Goal: Information Seeking & Learning: Check status

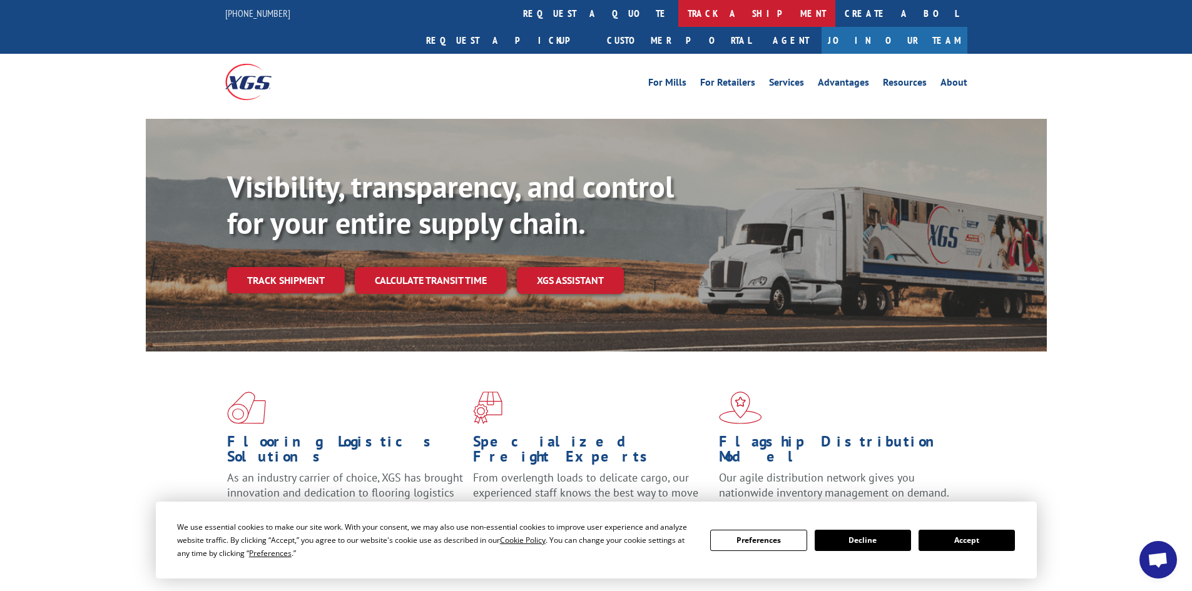
click at [678, 13] on link "track a shipment" at bounding box center [756, 13] width 157 height 27
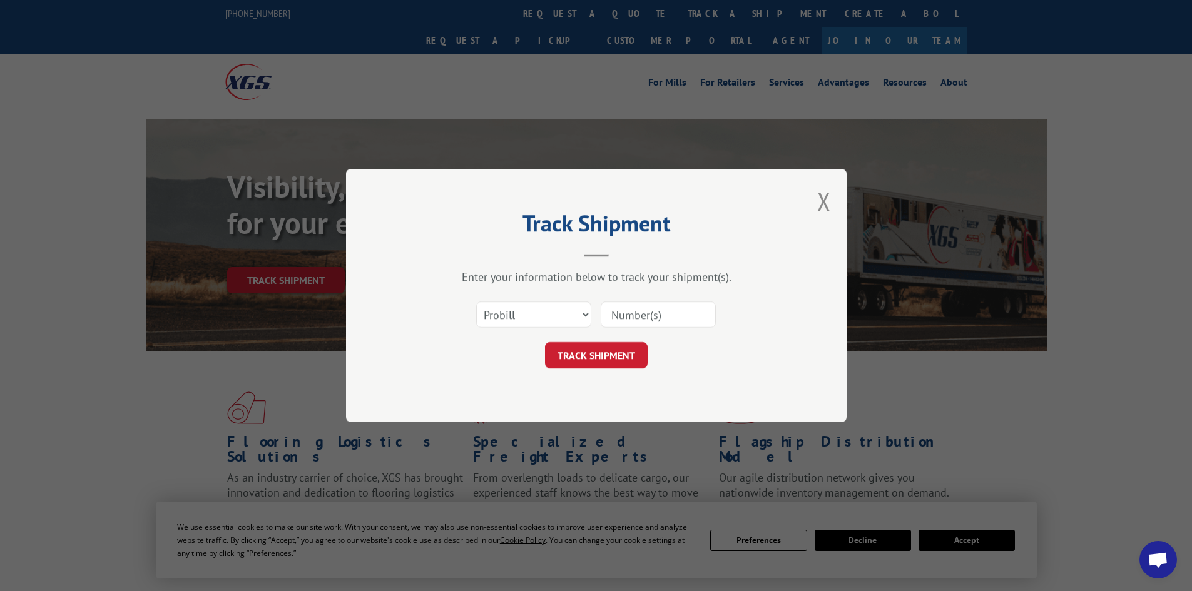
paste input "17479430"
type input "17479430"
click at [604, 351] on button "TRACK SHIPMENT" at bounding box center [596, 355] width 103 height 26
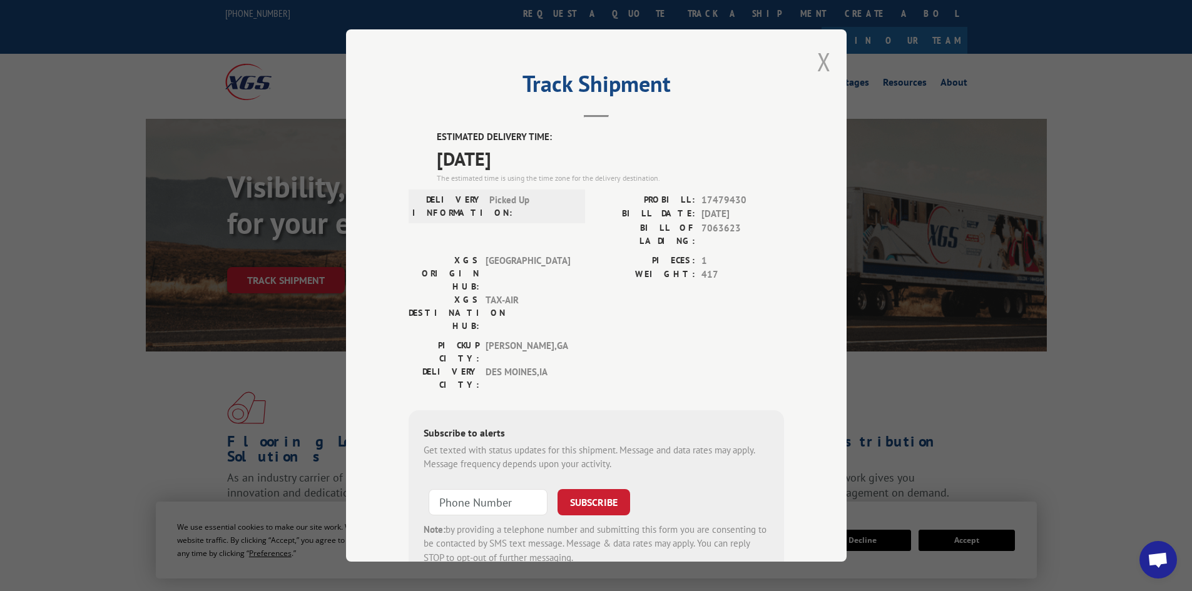
click at [817, 59] on button "Close modal" at bounding box center [824, 61] width 14 height 33
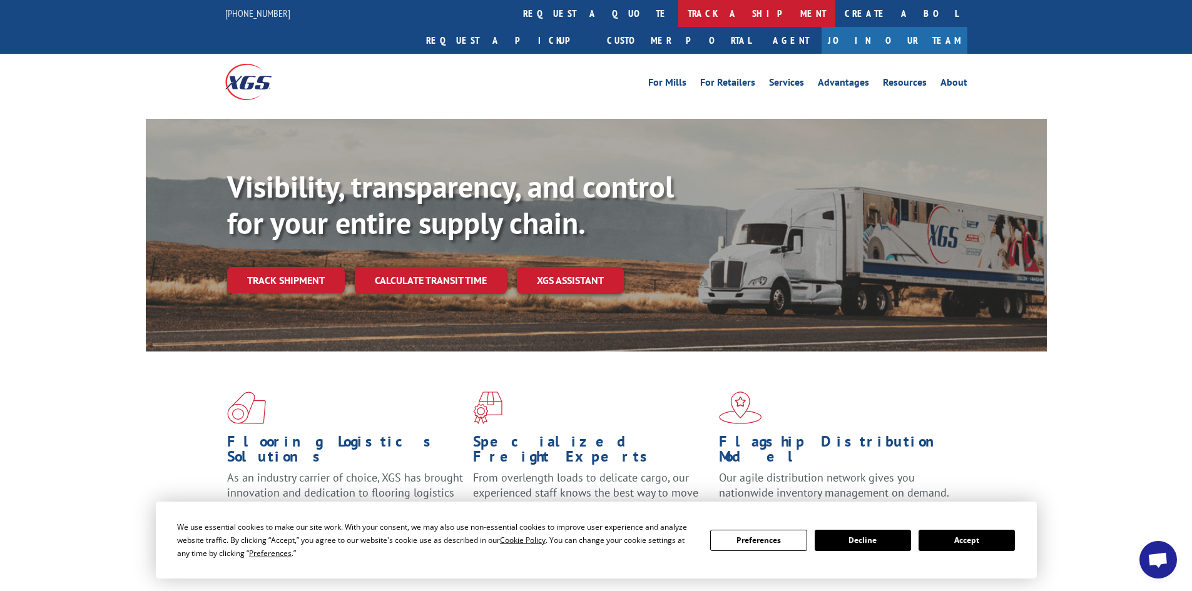
click at [678, 15] on link "track a shipment" at bounding box center [756, 13] width 157 height 27
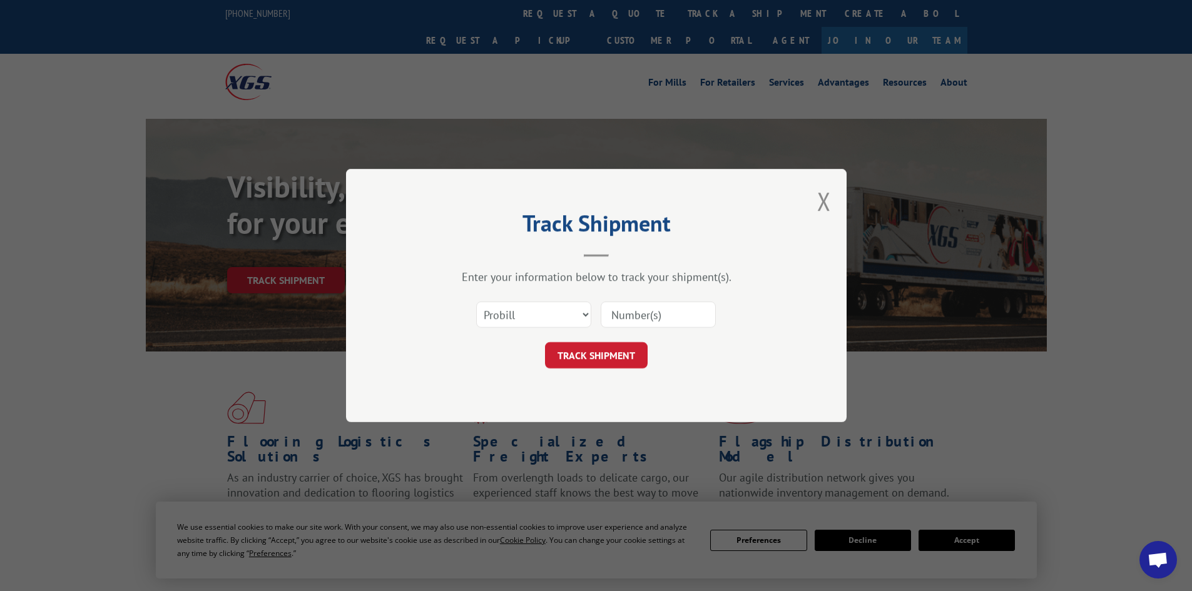
paste input "17479429"
type input "17479429"
click at [586, 356] on button "TRACK SHIPMENT" at bounding box center [596, 355] width 103 height 26
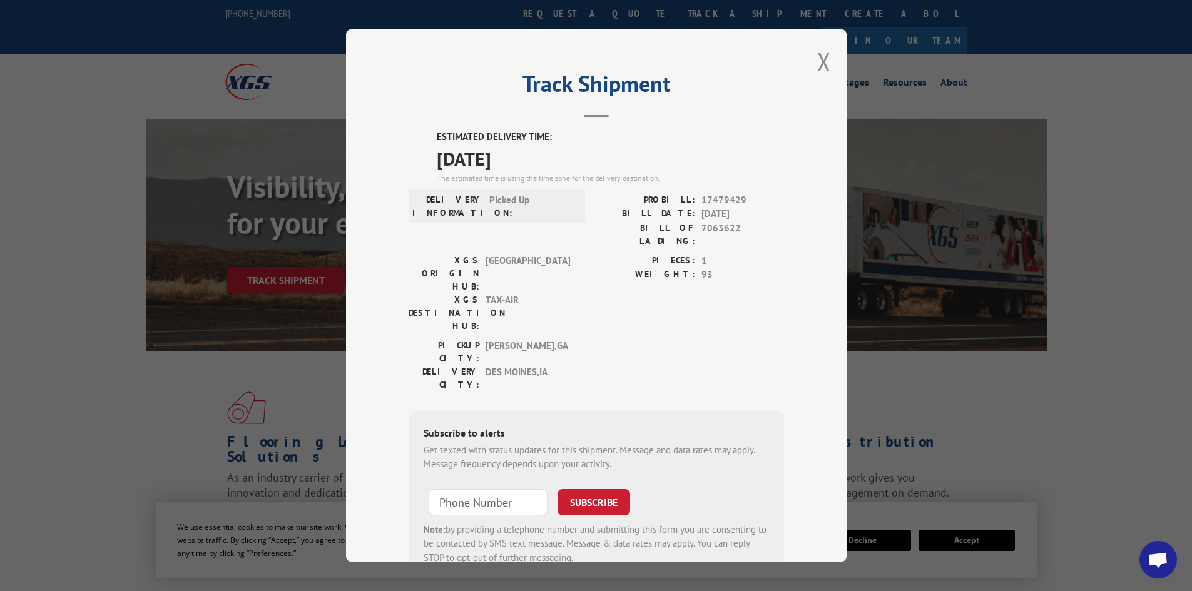
click at [812, 59] on div "Track Shipment ESTIMATED DELIVERY TIME: [DATE] The estimated time is using the …" at bounding box center [596, 295] width 501 height 533
click at [817, 62] on button "Close modal" at bounding box center [824, 61] width 14 height 33
